Goal: Check status: Check status

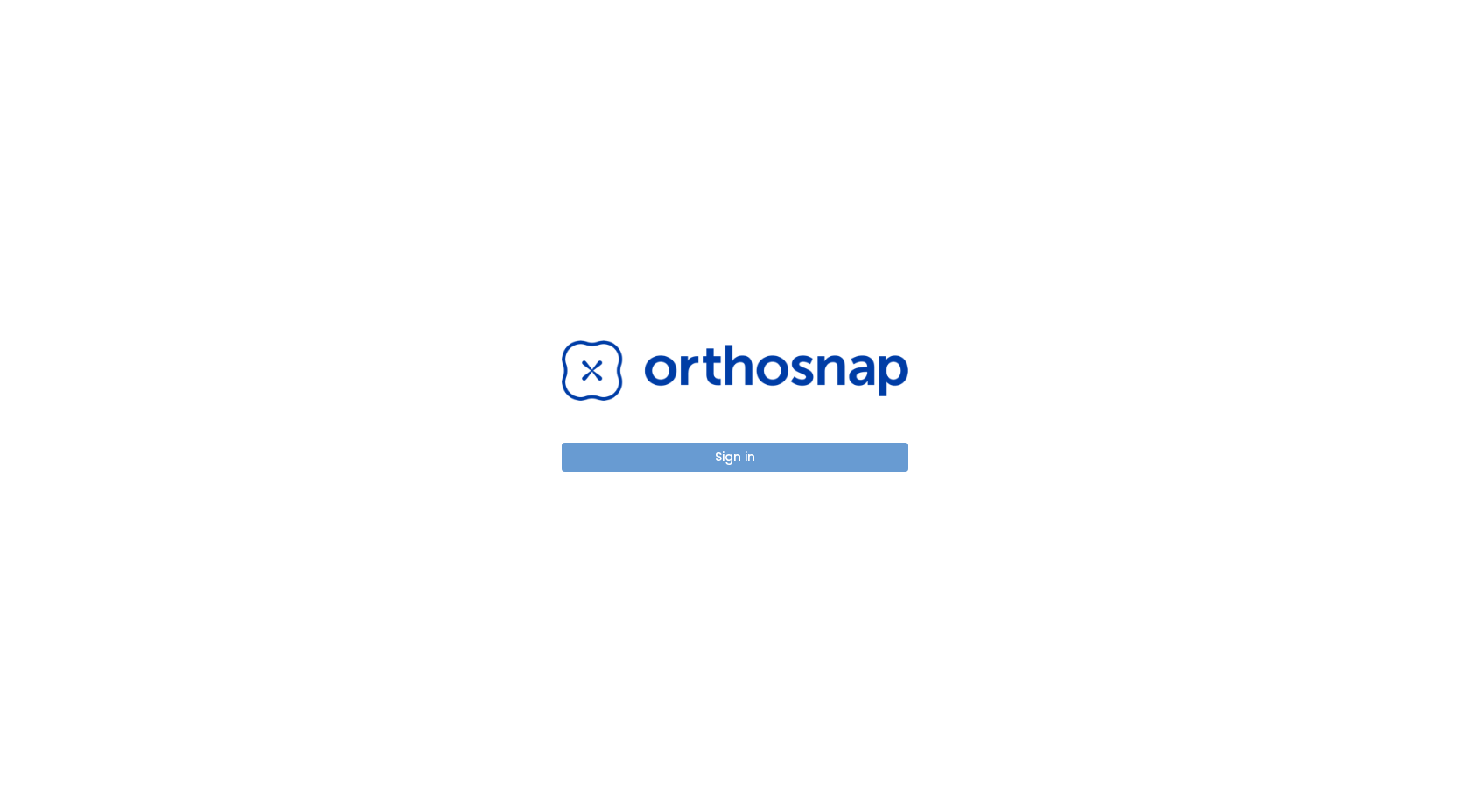
click at [735, 457] on button "Sign in" at bounding box center [735, 457] width 347 height 29
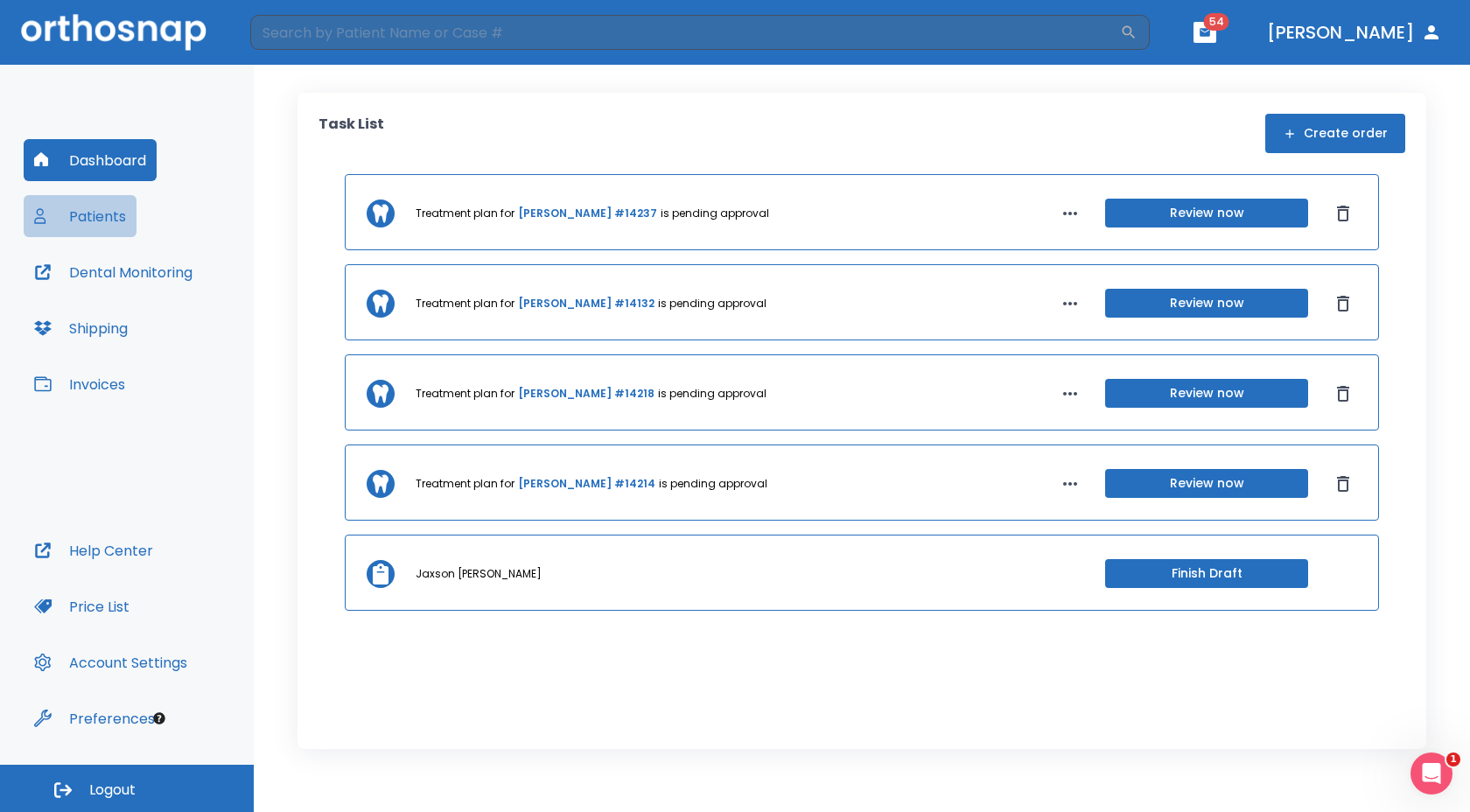
click at [102, 211] on button "Patients" at bounding box center [80, 216] width 113 height 42
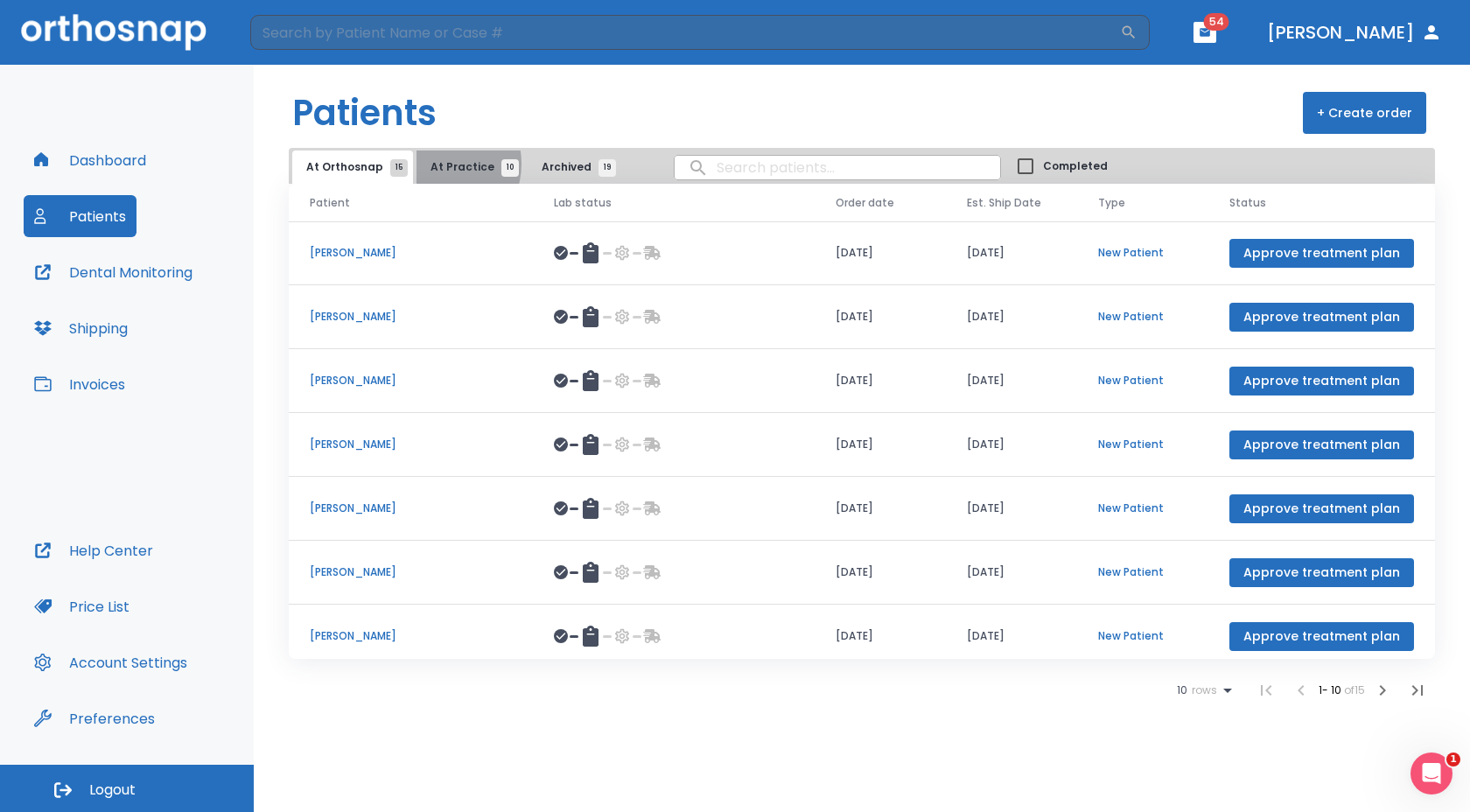
click at [431, 164] on span "At Practice 10" at bounding box center [470, 167] width 79 height 15
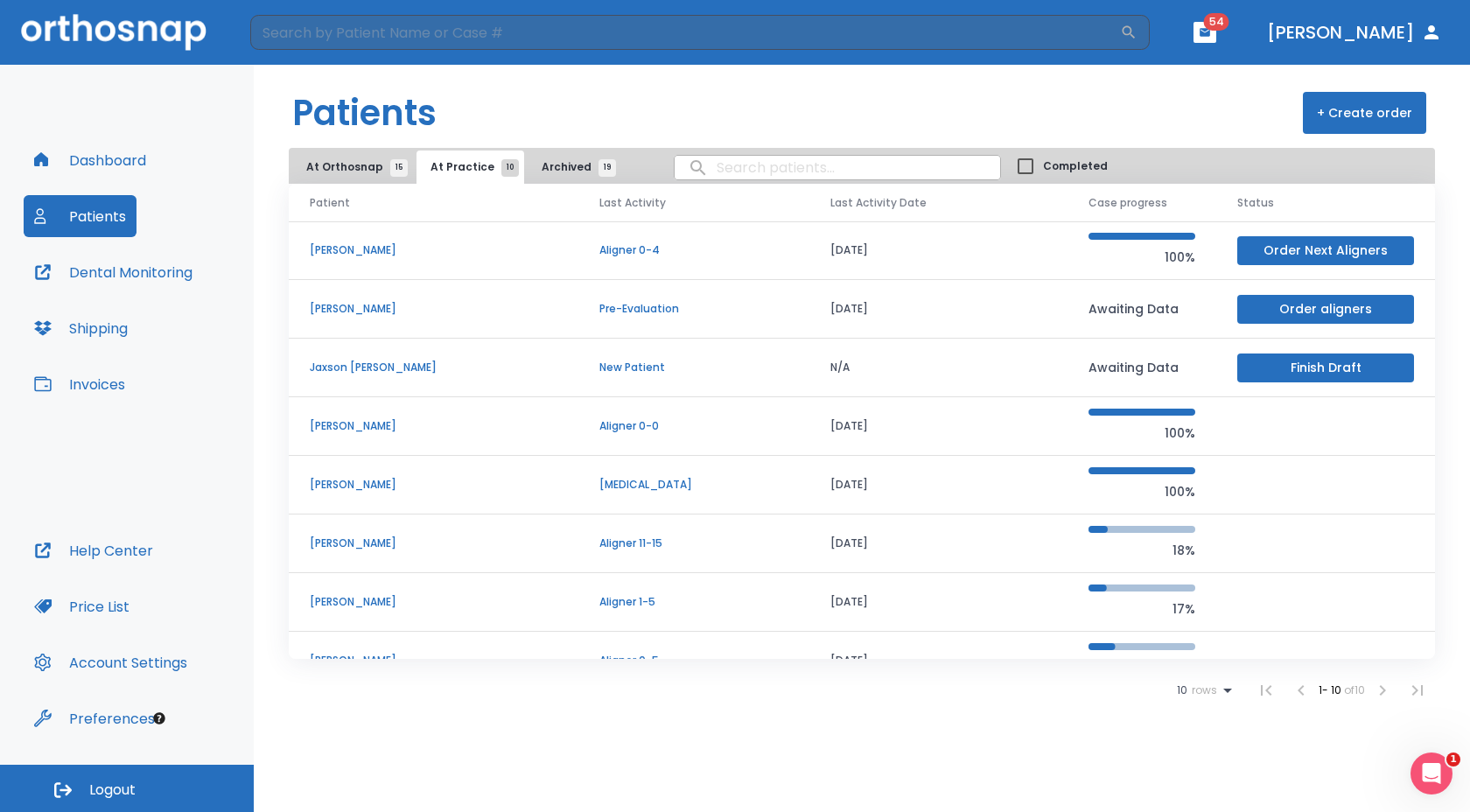
click at [516, 298] on td "[PERSON_NAME]" at bounding box center [434, 308] width 289 height 58
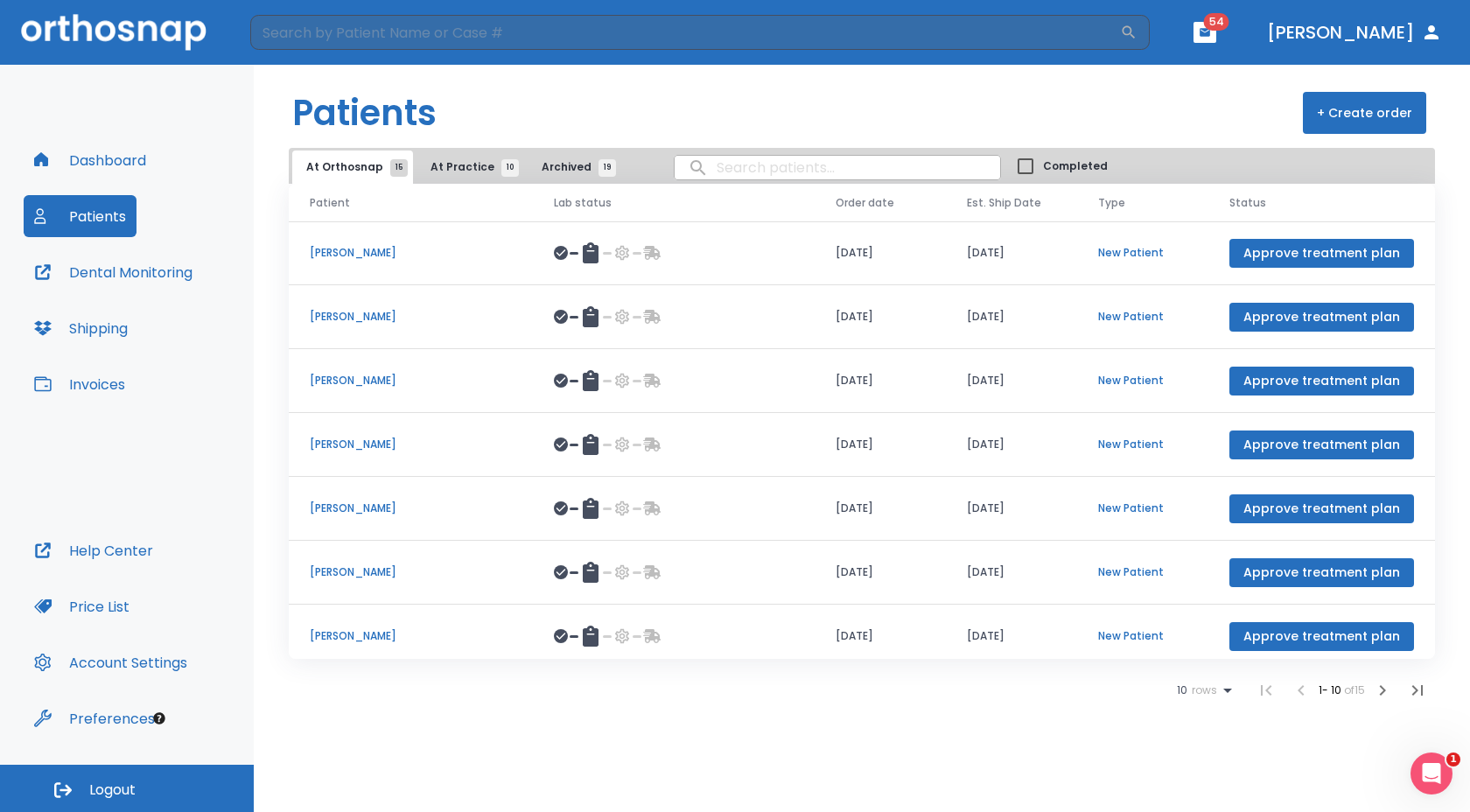
click at [437, 168] on span "At Practice 10" at bounding box center [470, 167] width 79 height 15
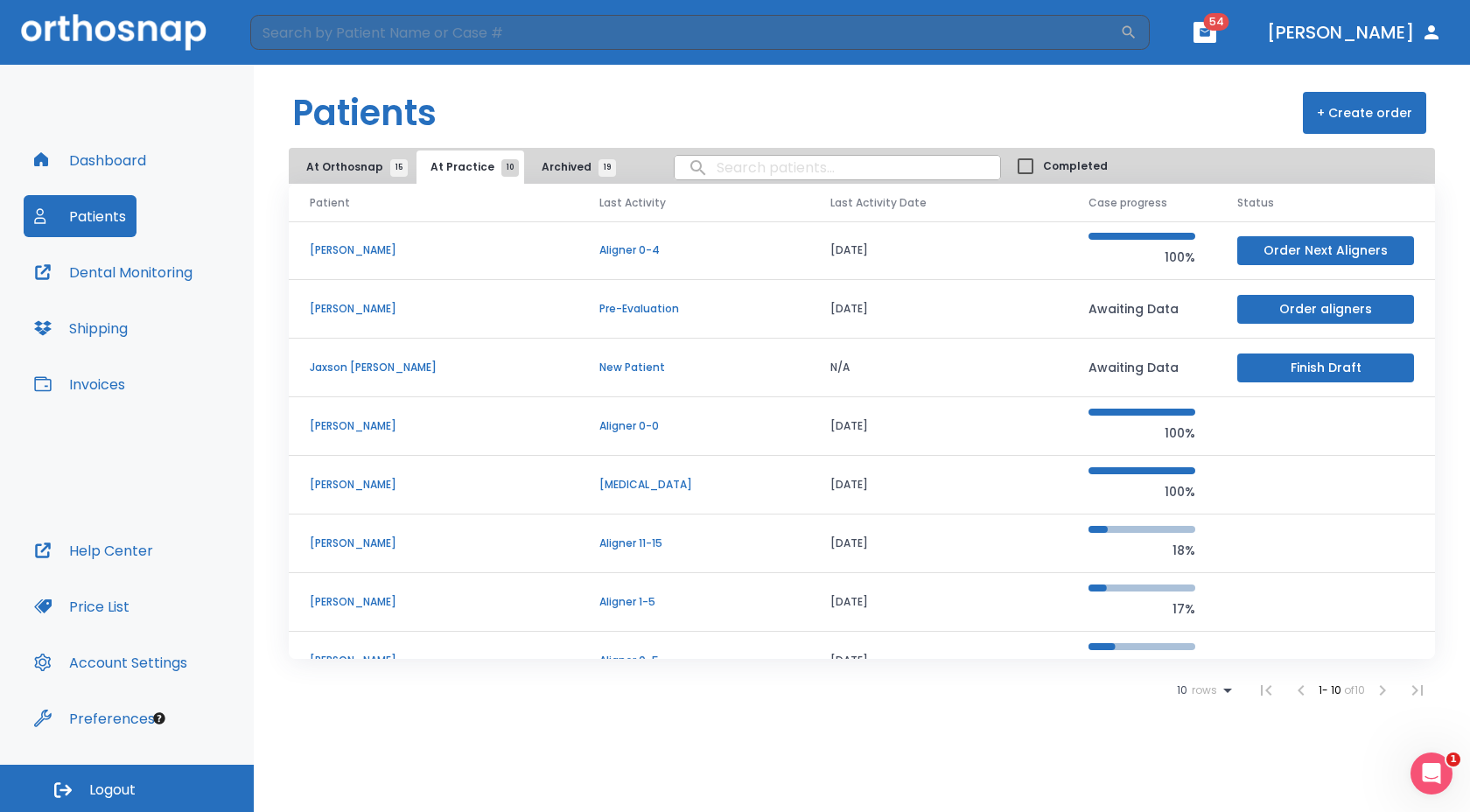
click at [375, 477] on p "[PERSON_NAME]" at bounding box center [433, 485] width 248 height 15
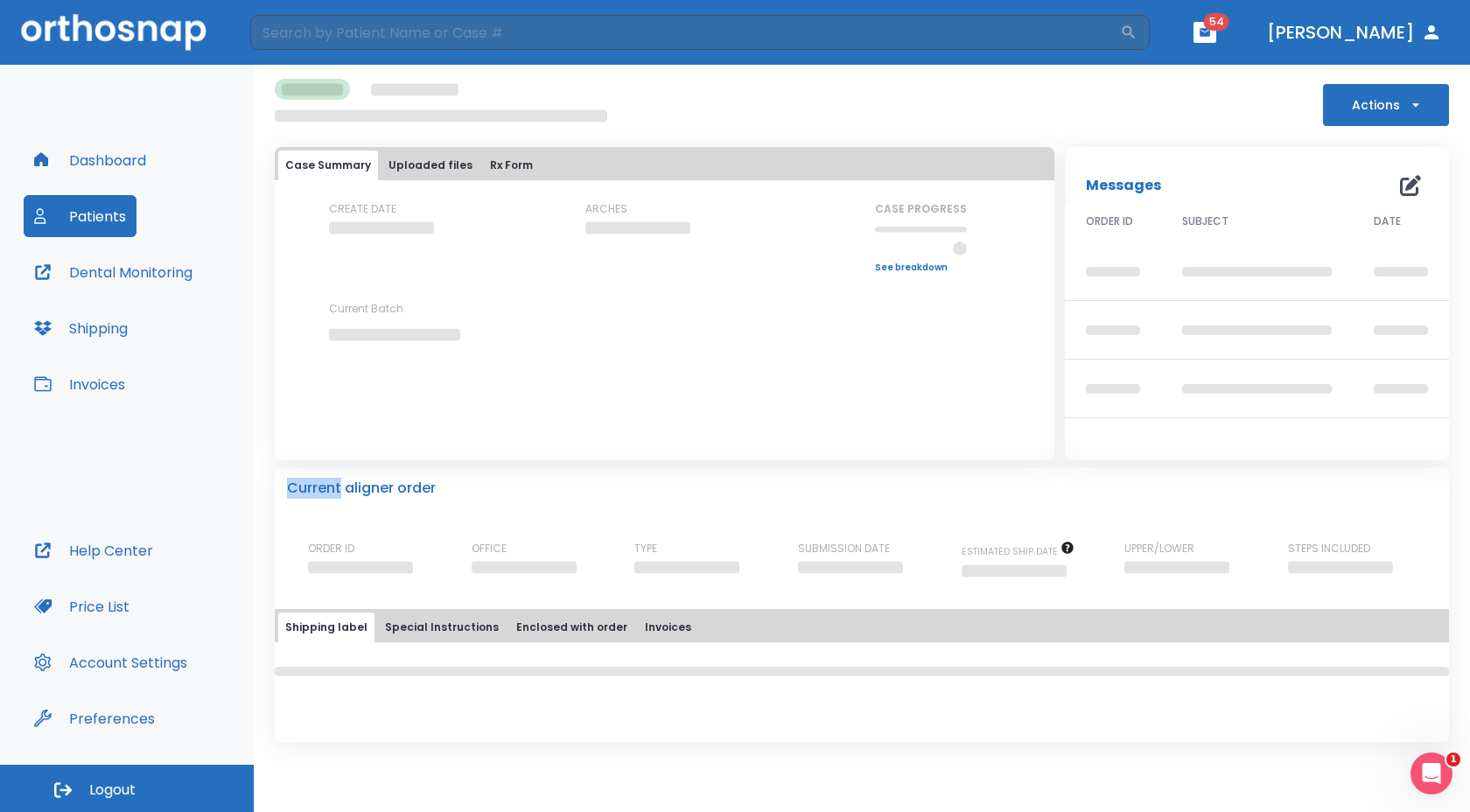
click at [375, 476] on div "Current aligner order ORDER ID OFFICE TYPE SUBMISSION DATE ESTIMATED SHIP DATE …" at bounding box center [862, 524] width 1174 height 114
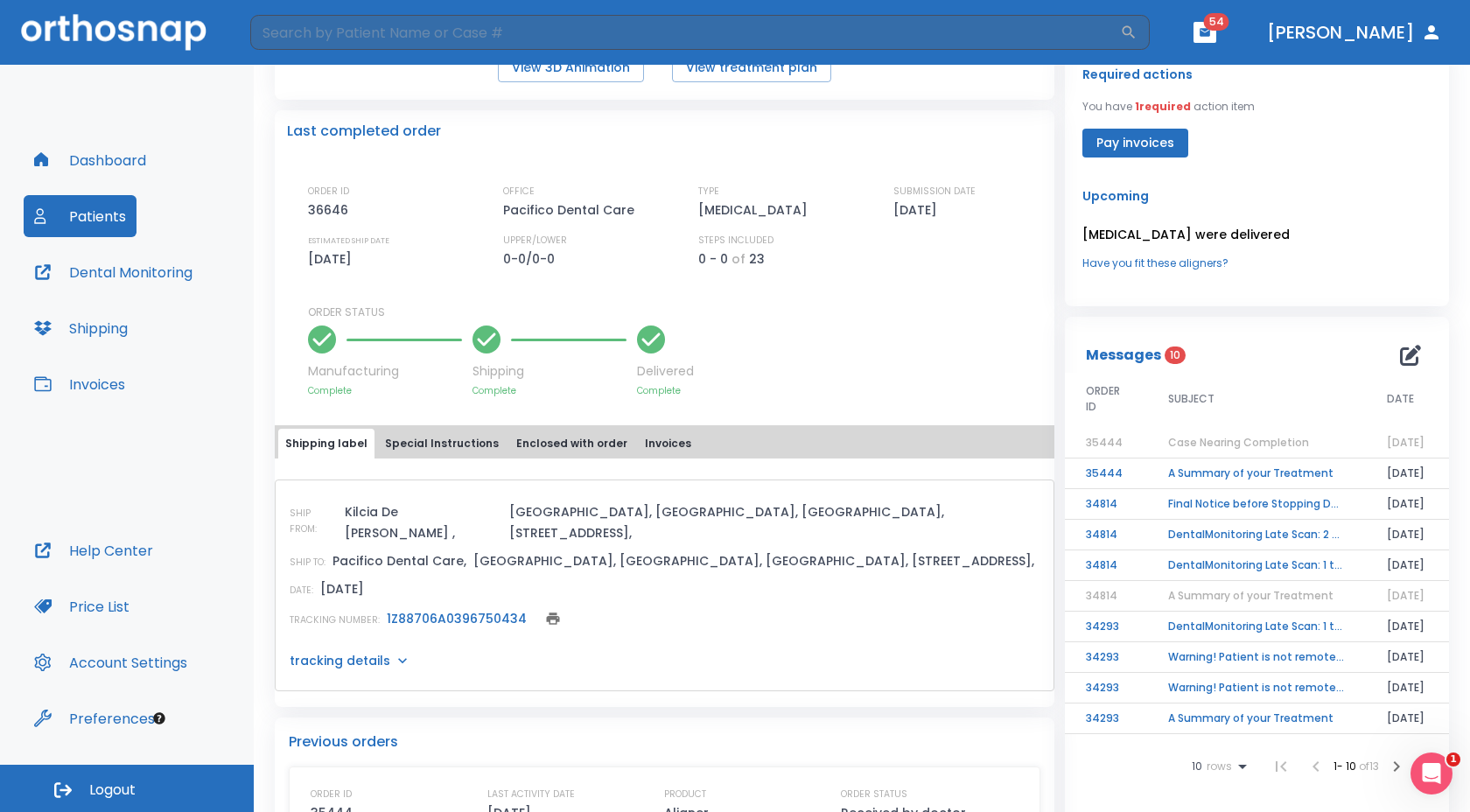
scroll to position [349, 0]
click at [814, 551] on div "SHIP FROM: Kilcia De Jesus , USA, NY, Westbury, 2000 Shames Drive, SHIP TO: Pac…" at bounding box center [664, 564] width 750 height 129
click at [351, 650] on p "tracking details" at bounding box center [339, 659] width 101 height 17
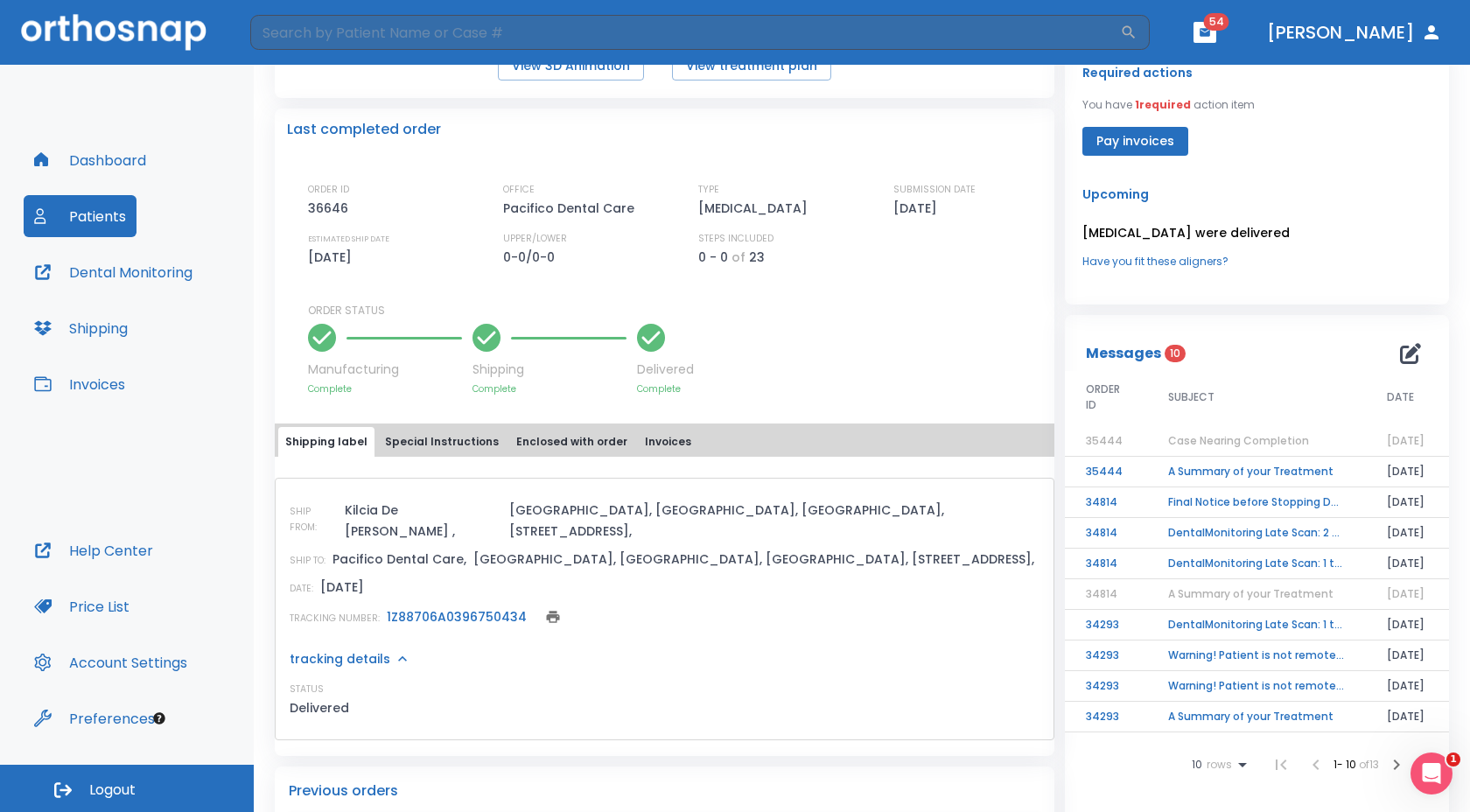
click at [370, 650] on p "tracking details" at bounding box center [339, 659] width 101 height 17
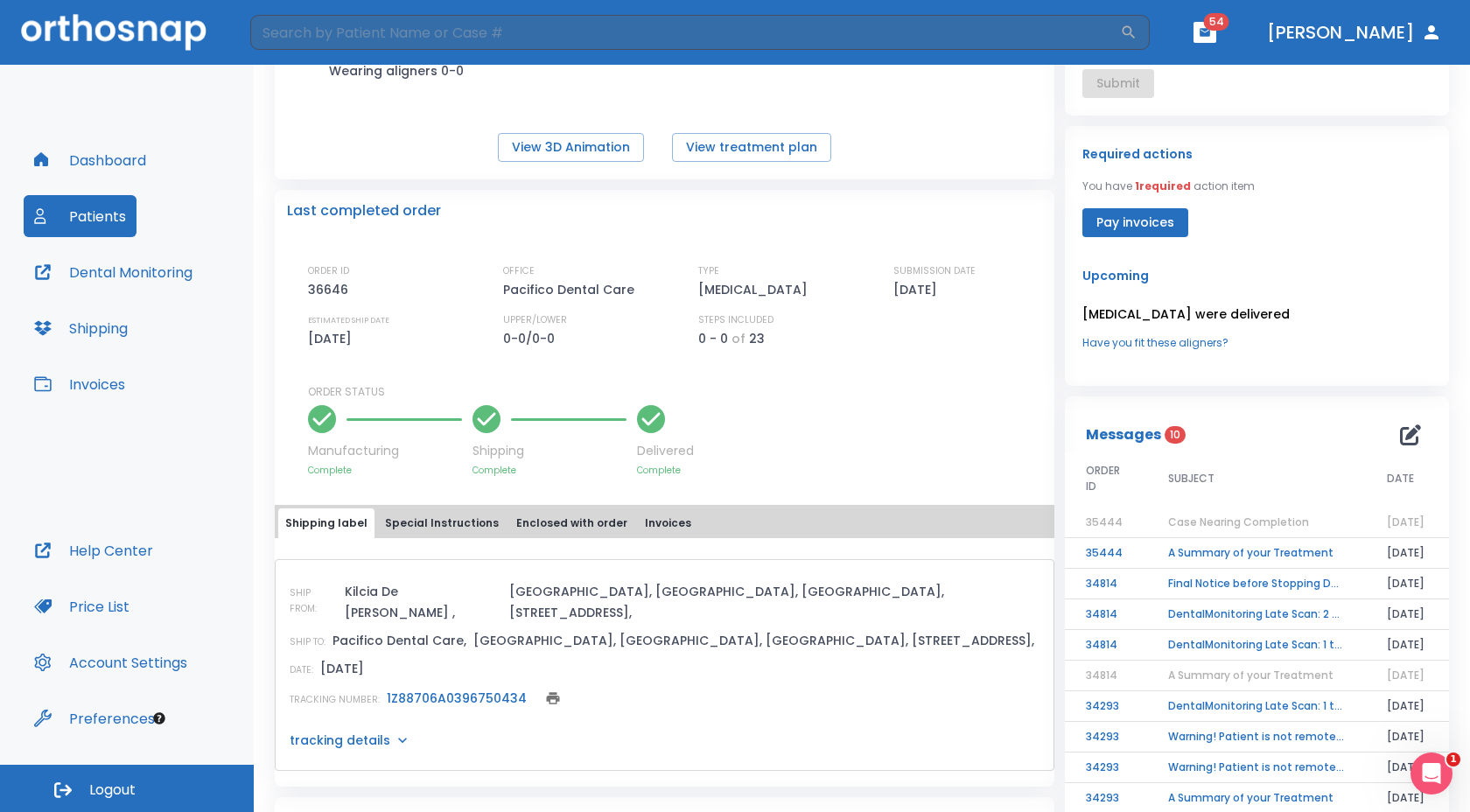
scroll to position [266, 0]
click at [560, 140] on button "View 3D Animation" at bounding box center [571, 148] width 147 height 29
